Goal: Navigation & Orientation: Understand site structure

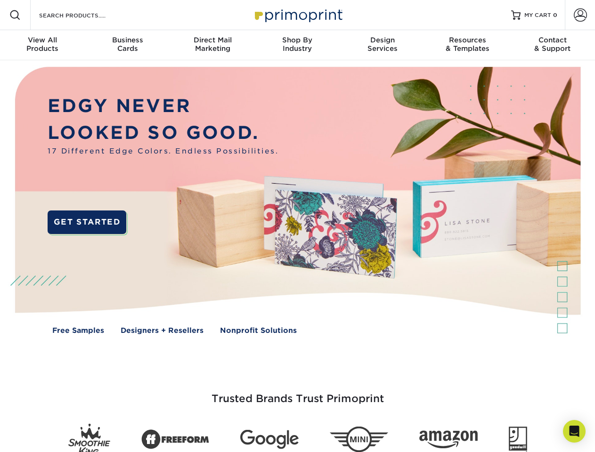
click at [297, 226] on img at bounding box center [297, 207] width 589 height 295
click at [15, 15] on span at bounding box center [14, 14] width 11 height 11
click at [580, 15] on span at bounding box center [580, 14] width 13 height 13
click at [42, 45] on div "View All Products" at bounding box center [42, 44] width 85 height 17
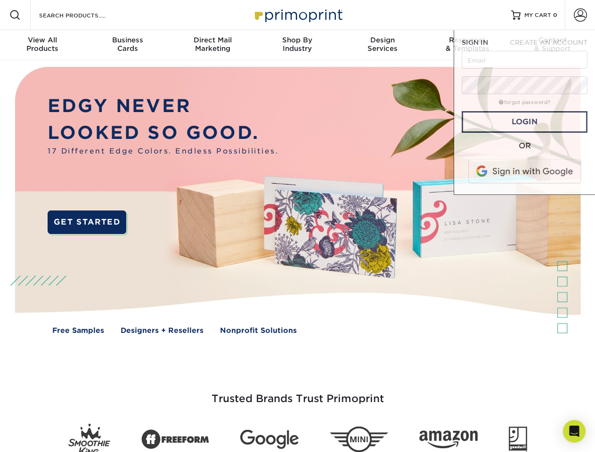
click at [127, 45] on div "Business Cards" at bounding box center [127, 44] width 85 height 17
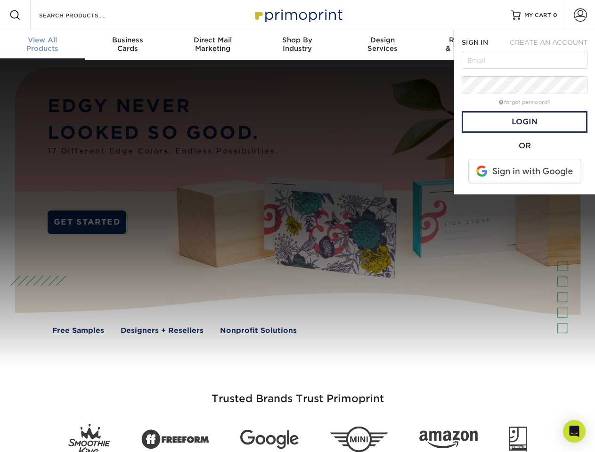
click at [213, 45] on div "Direct Mail Marketing" at bounding box center [212, 44] width 85 height 17
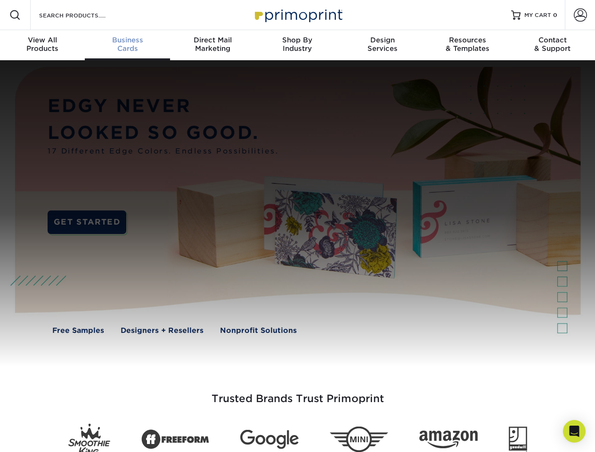
click at [297, 45] on div "Shop By Industry" at bounding box center [297, 44] width 85 height 17
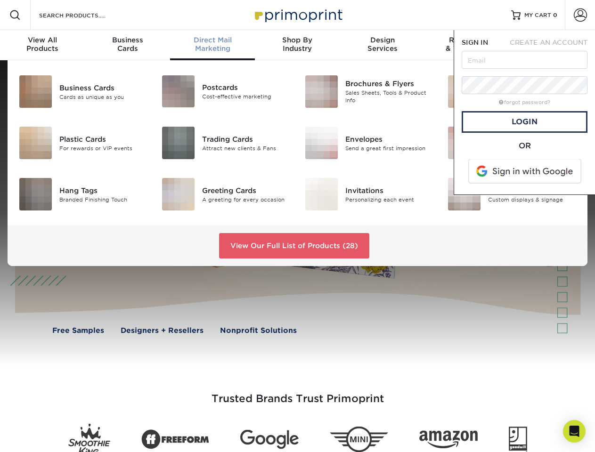
click at [383, 45] on div "Design Services" at bounding box center [382, 44] width 85 height 17
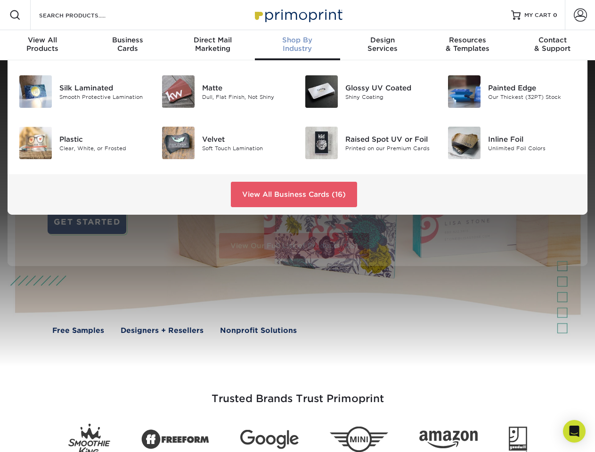
click at [467, 45] on span "SIGN IN" at bounding box center [475, 43] width 26 height 8
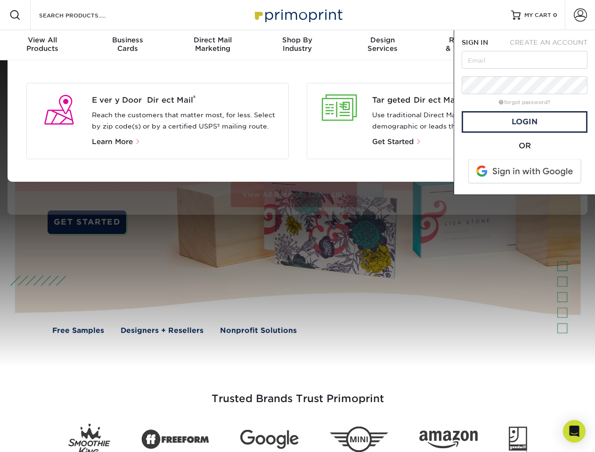
click at [553, 45] on div "Contact & Support" at bounding box center [552, 44] width 85 height 17
